Goal: Navigation & Orientation: Understand site structure

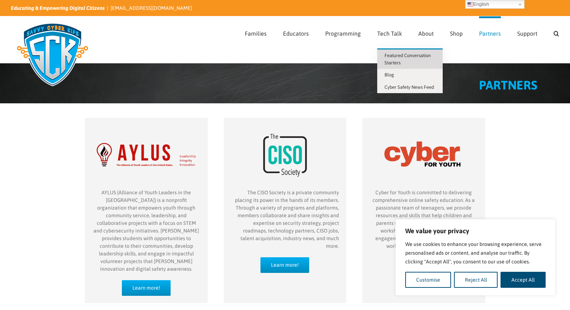
click at [393, 57] on span "Featured Conversation Starters" at bounding box center [408, 59] width 46 height 13
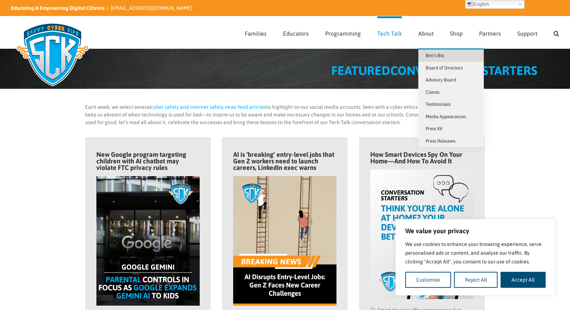
click at [434, 56] on span "Ben’s Bio" at bounding box center [435, 55] width 19 height 5
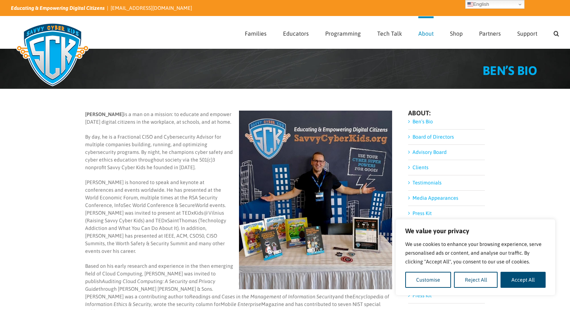
click at [430, 135] on link "Board of Directors" at bounding box center [433, 137] width 41 height 6
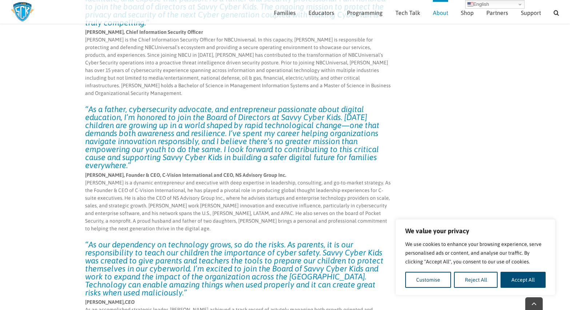
scroll to position [2114, 0]
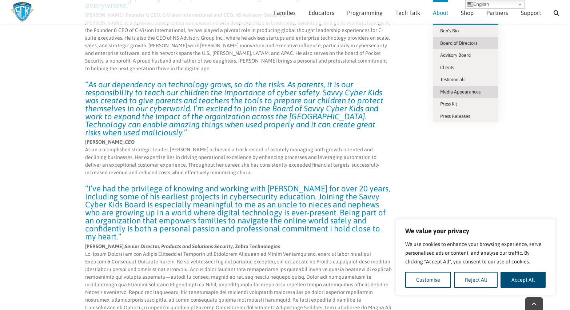
click at [454, 93] on span "Media Appearances" at bounding box center [460, 91] width 40 height 5
